Goal: Task Accomplishment & Management: Manage account settings

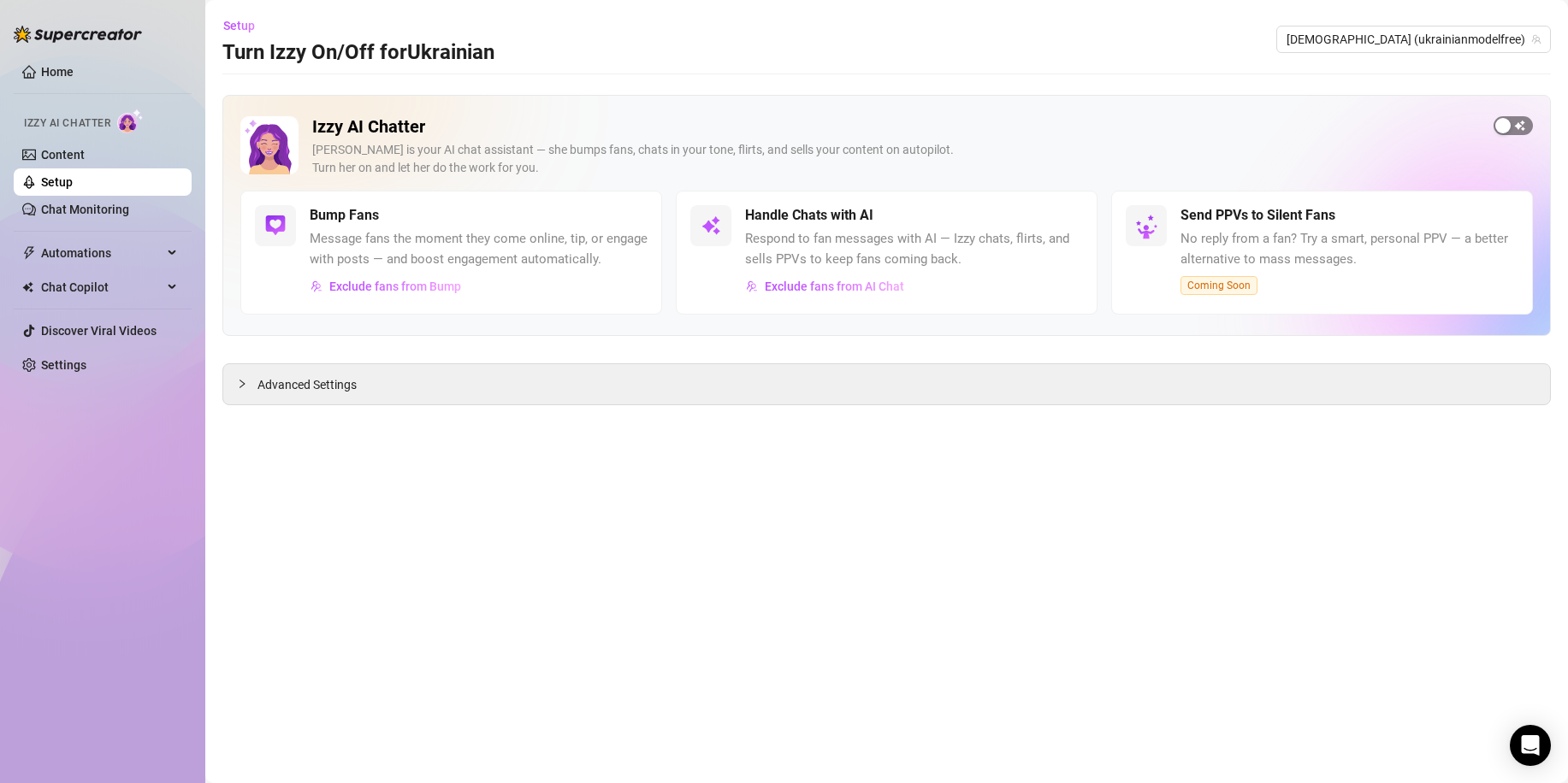
click at [1515, 128] on span "button" at bounding box center [1513, 126] width 39 height 19
click at [73, 187] on link "Setup" at bounding box center [57, 183] width 31 height 14
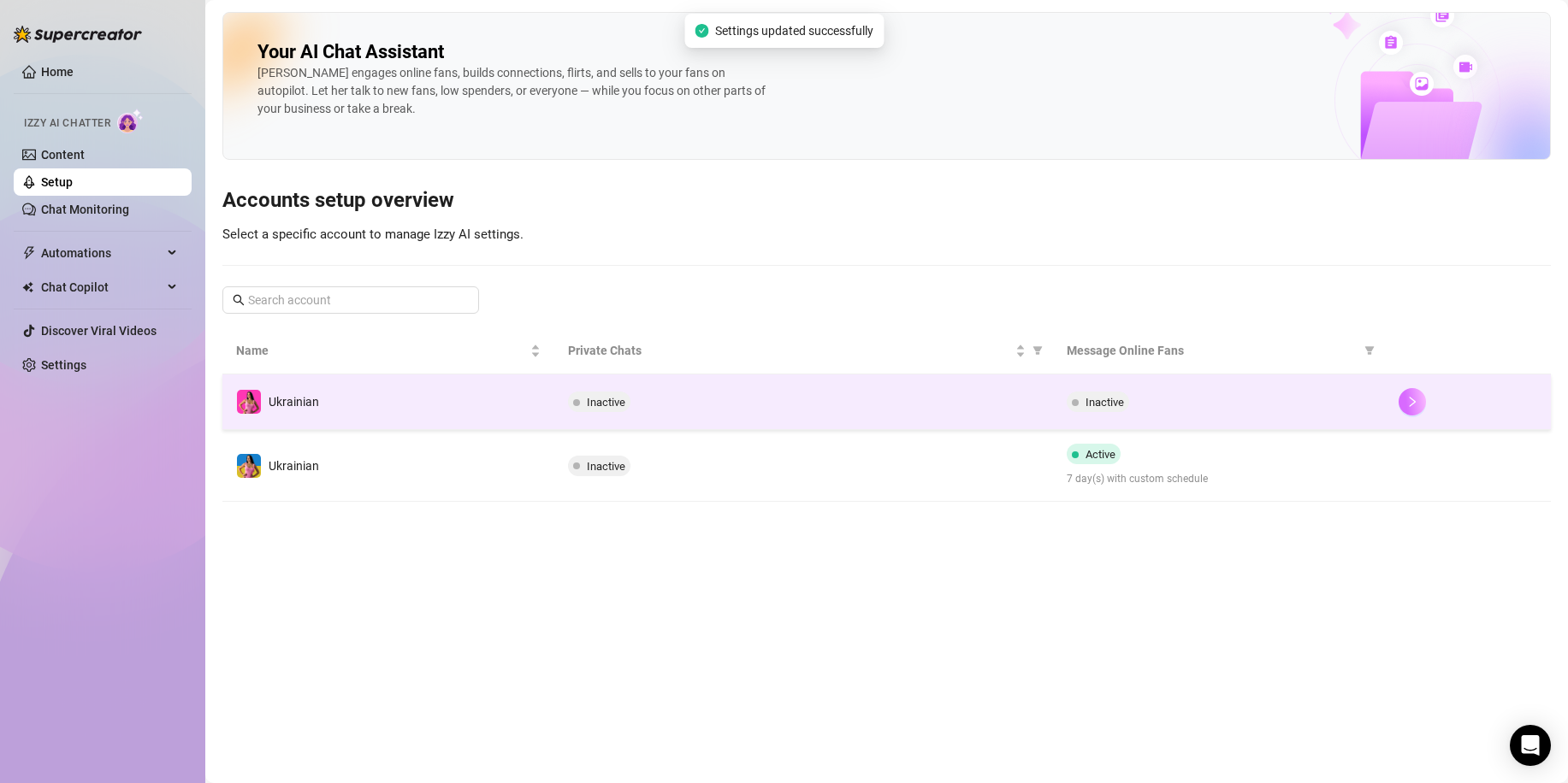
click at [1419, 403] on button "button" at bounding box center [1412, 401] width 27 height 27
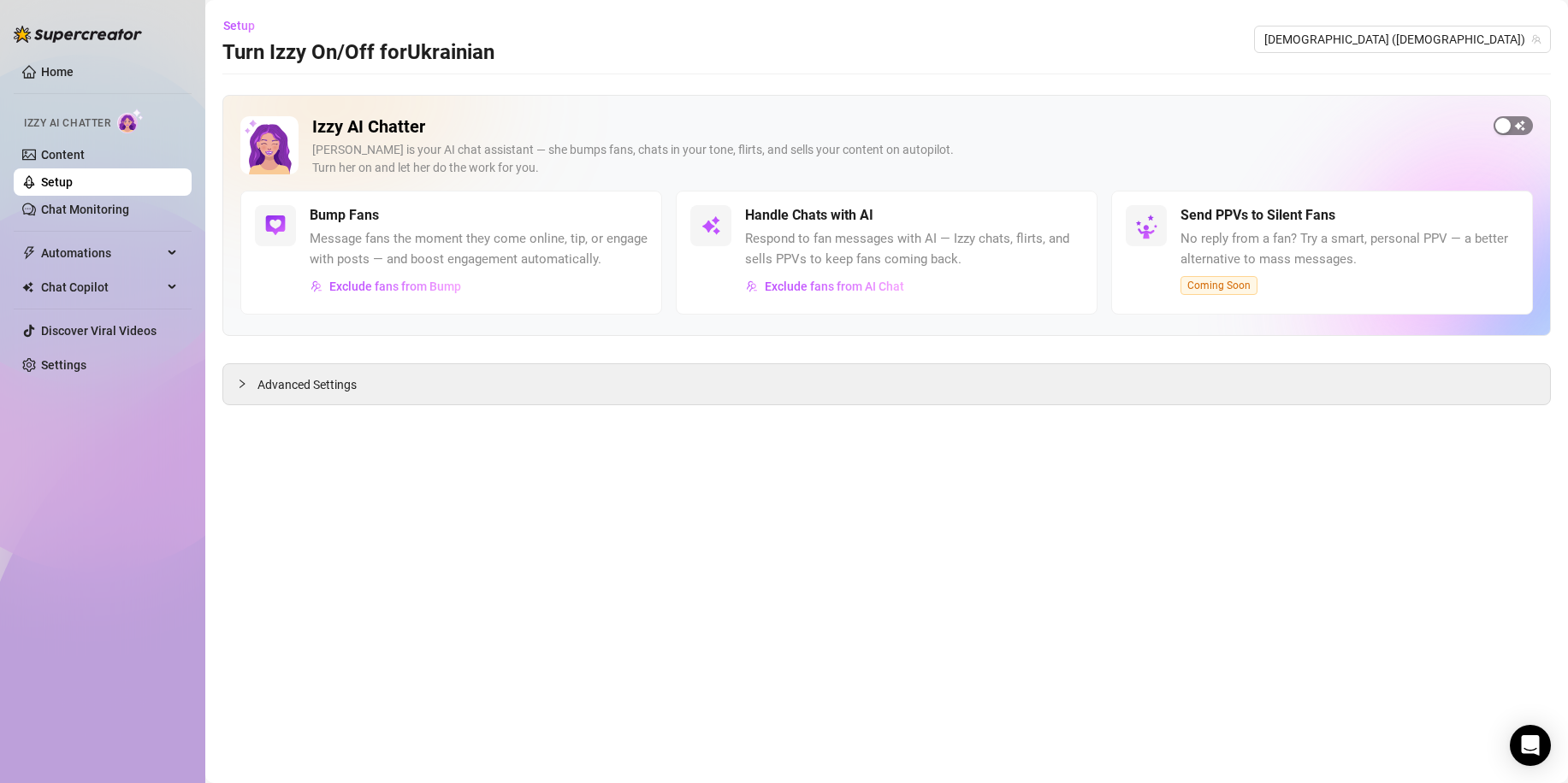
click at [1523, 128] on span "button" at bounding box center [1513, 126] width 39 height 19
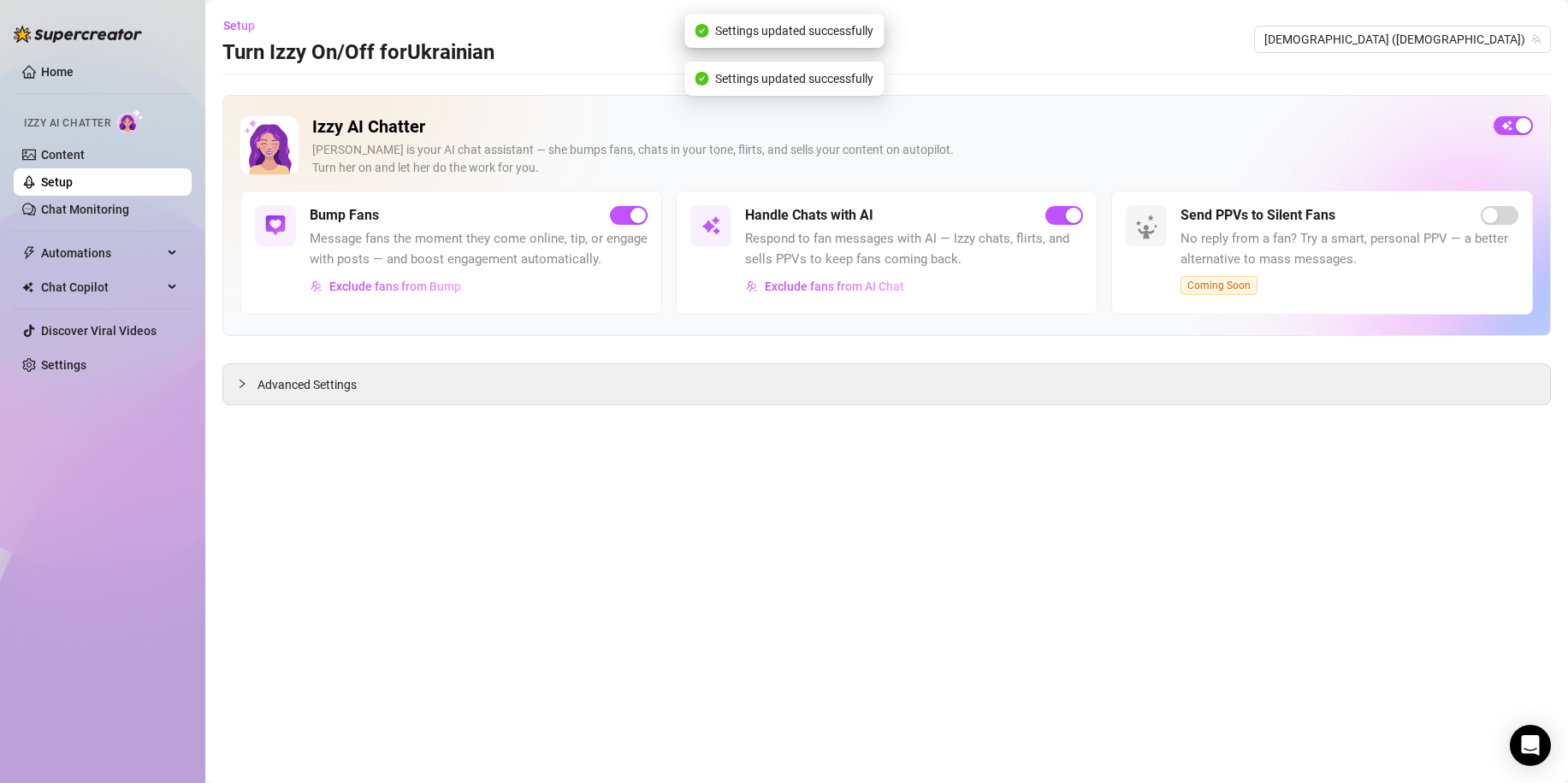
click at [73, 183] on link "Setup" at bounding box center [57, 183] width 31 height 14
